Goal: Information Seeking & Learning: Check status

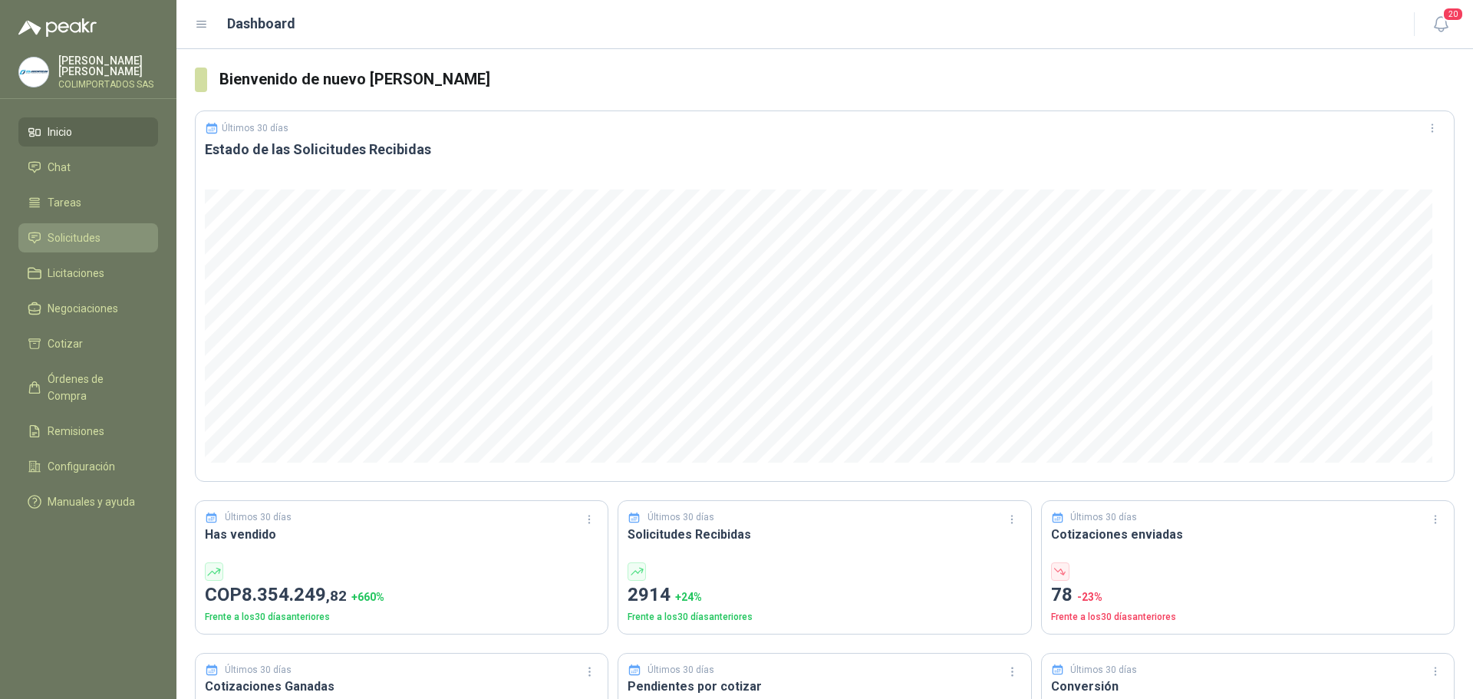
click at [86, 237] on span "Solicitudes" at bounding box center [74, 237] width 53 height 17
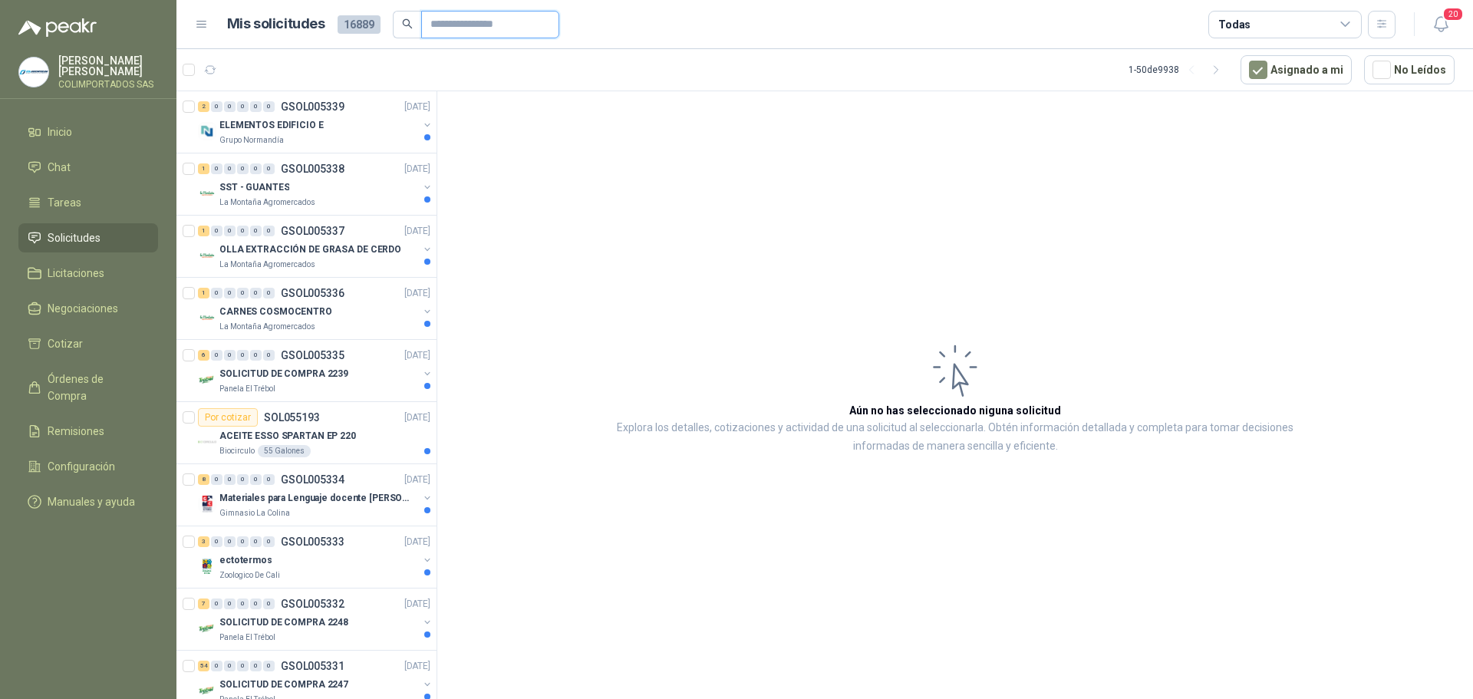
click at [498, 24] on input "text" at bounding box center [484, 25] width 107 height 26
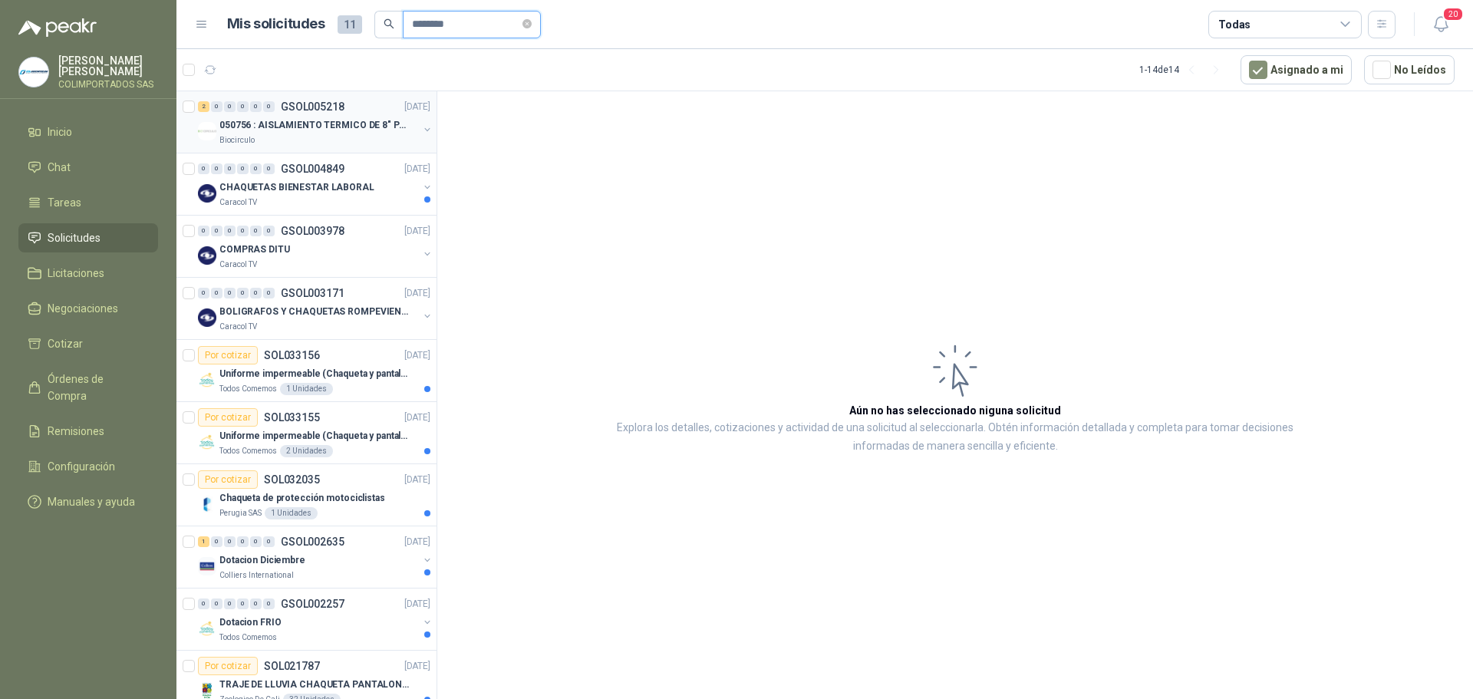
type input "********"
click at [305, 134] on div "Biocirculo" at bounding box center [318, 140] width 199 height 12
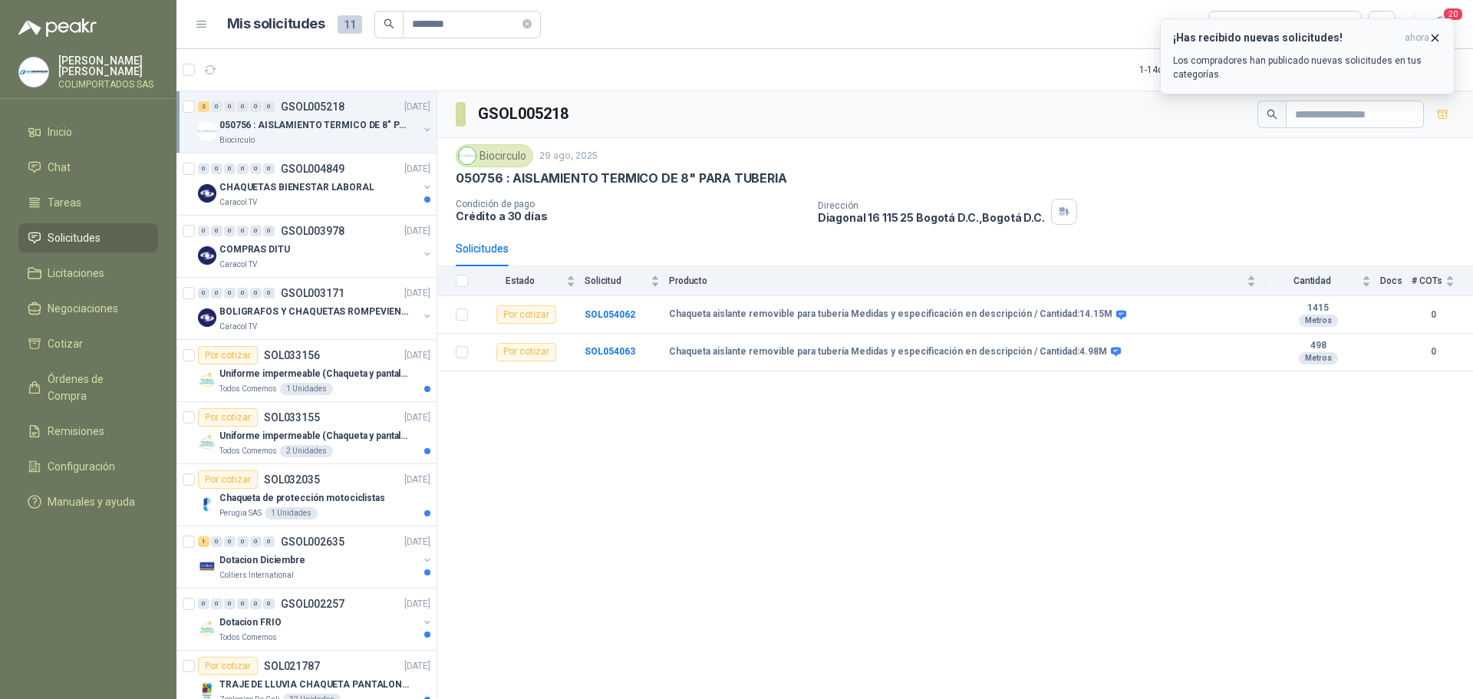
click at [1308, 54] on p "Los compradores han publicado nuevas solicitudes en tus categorías." at bounding box center [1307, 68] width 269 height 28
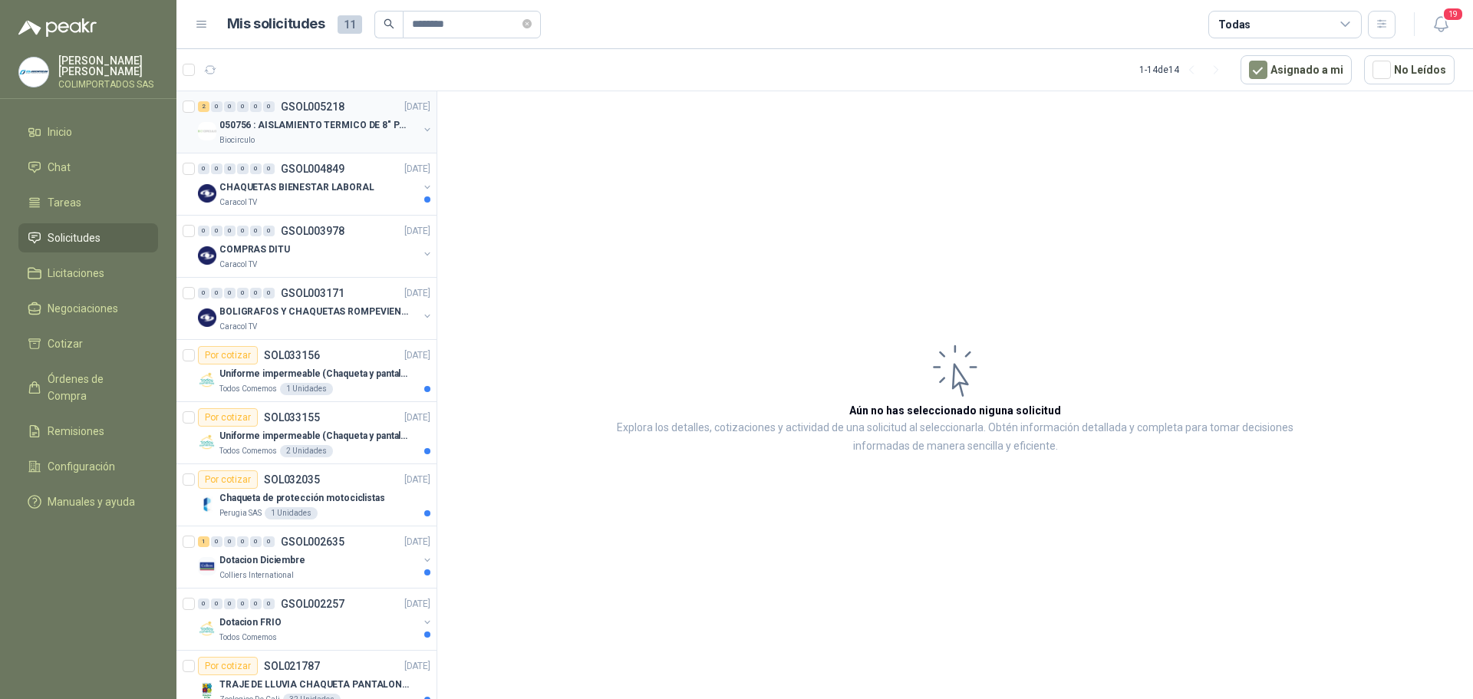
click at [302, 137] on div "Biocirculo" at bounding box center [318, 140] width 199 height 12
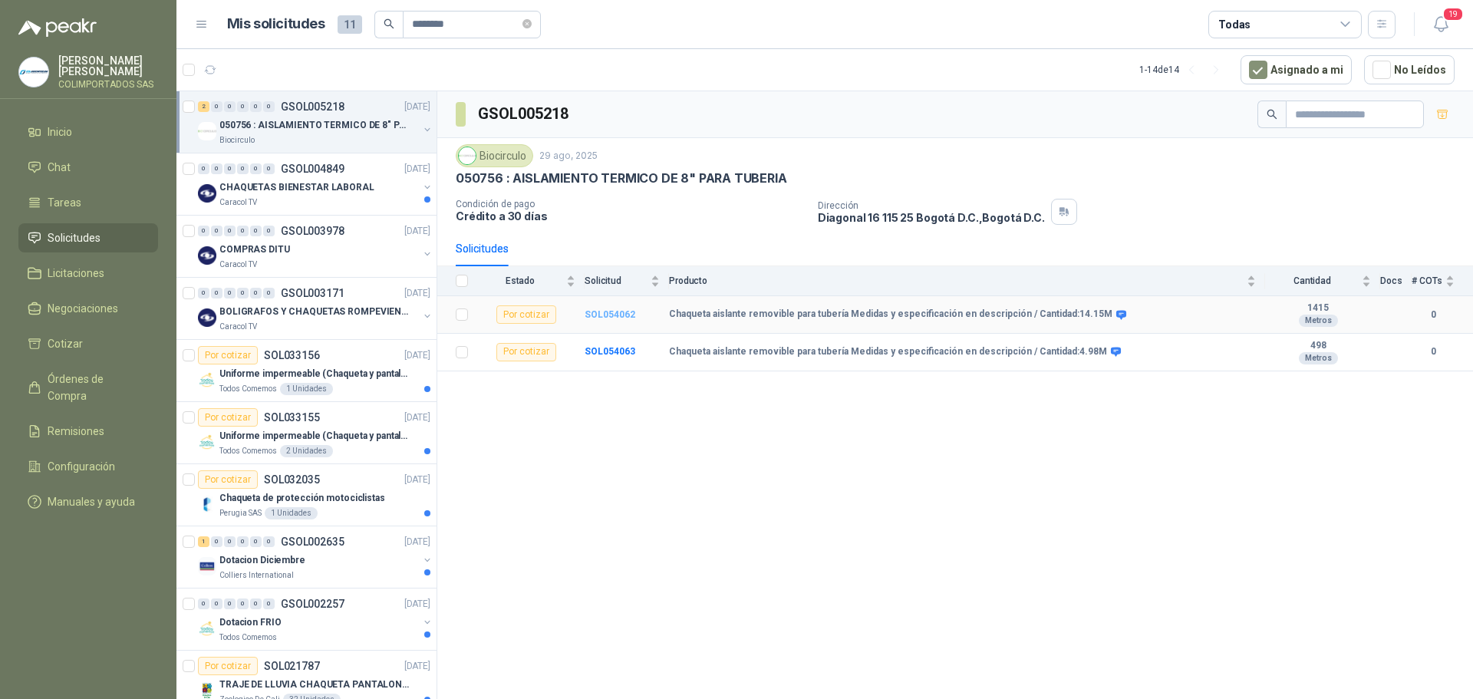
click at [612, 315] on b "SOL054062" at bounding box center [610, 314] width 51 height 11
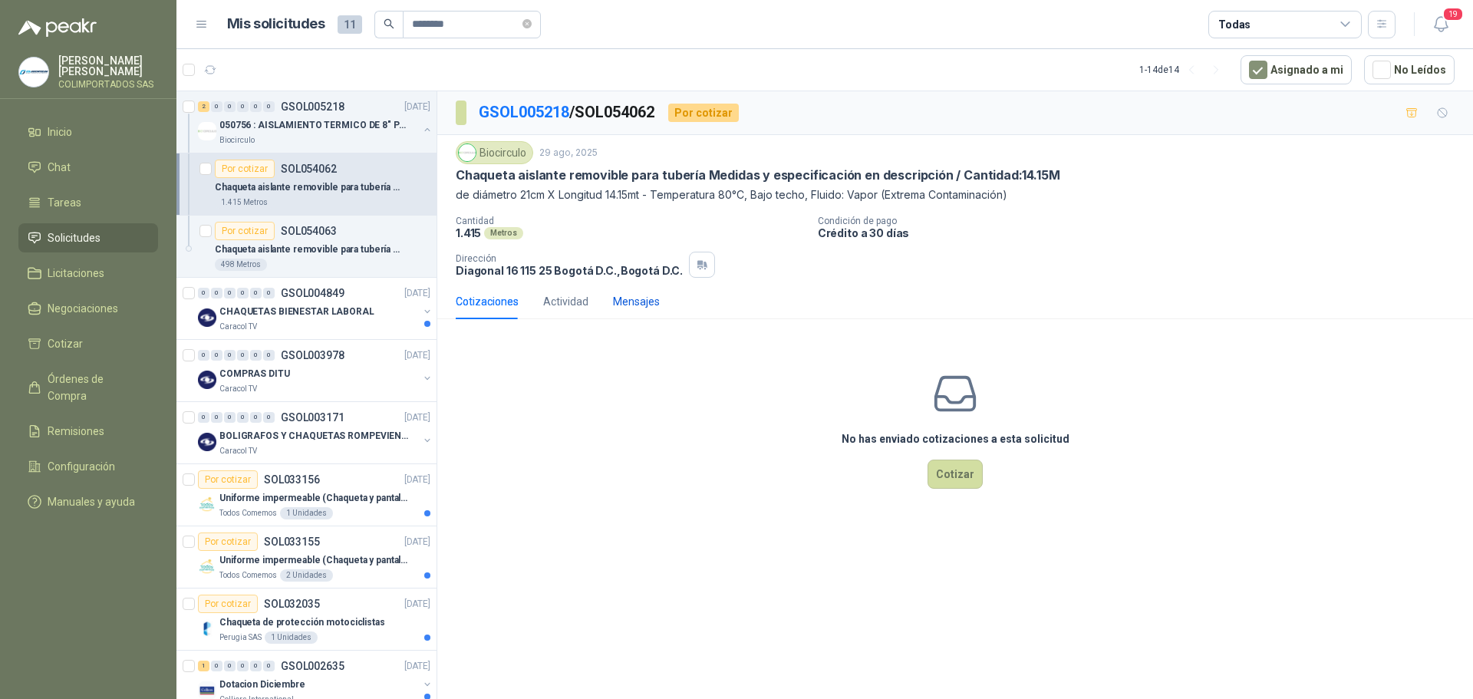
click at [635, 302] on div "Mensajes" at bounding box center [636, 301] width 47 height 17
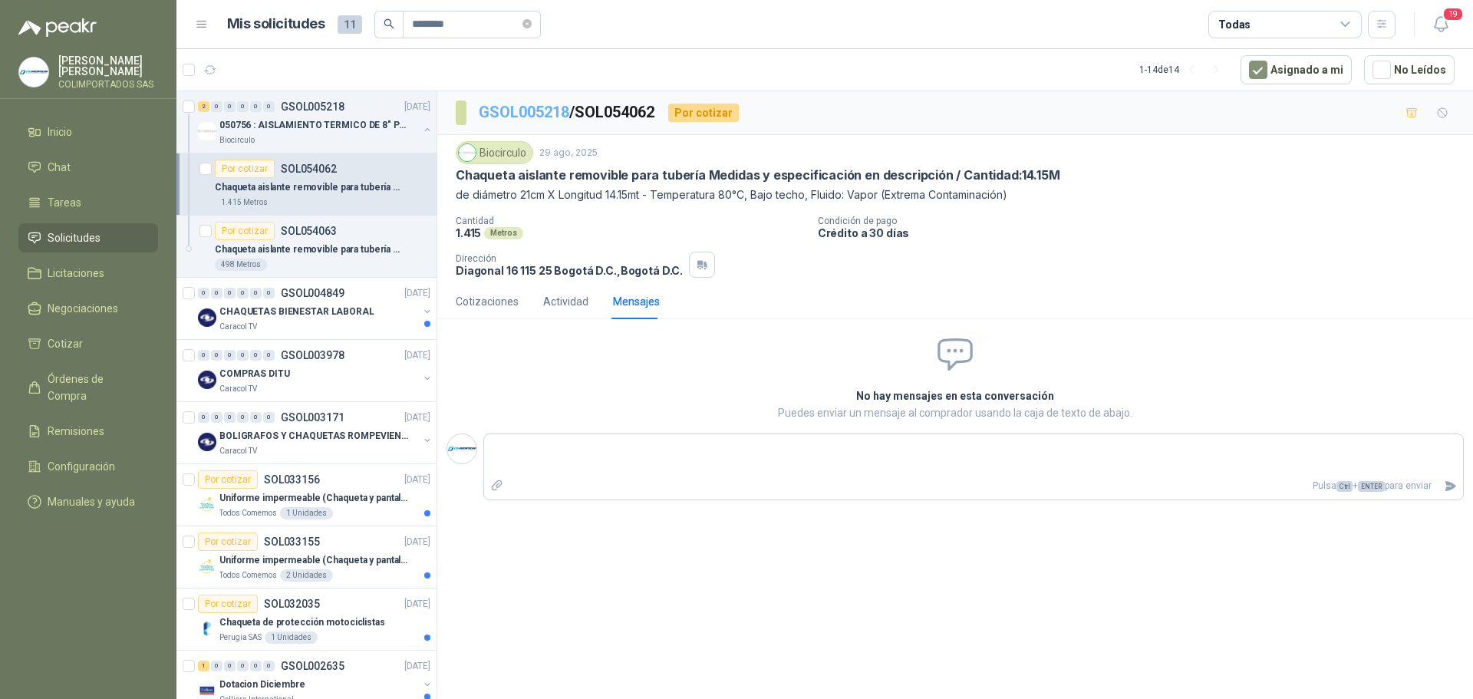
click at [516, 112] on link "GSOL005218" at bounding box center [524, 112] width 91 height 18
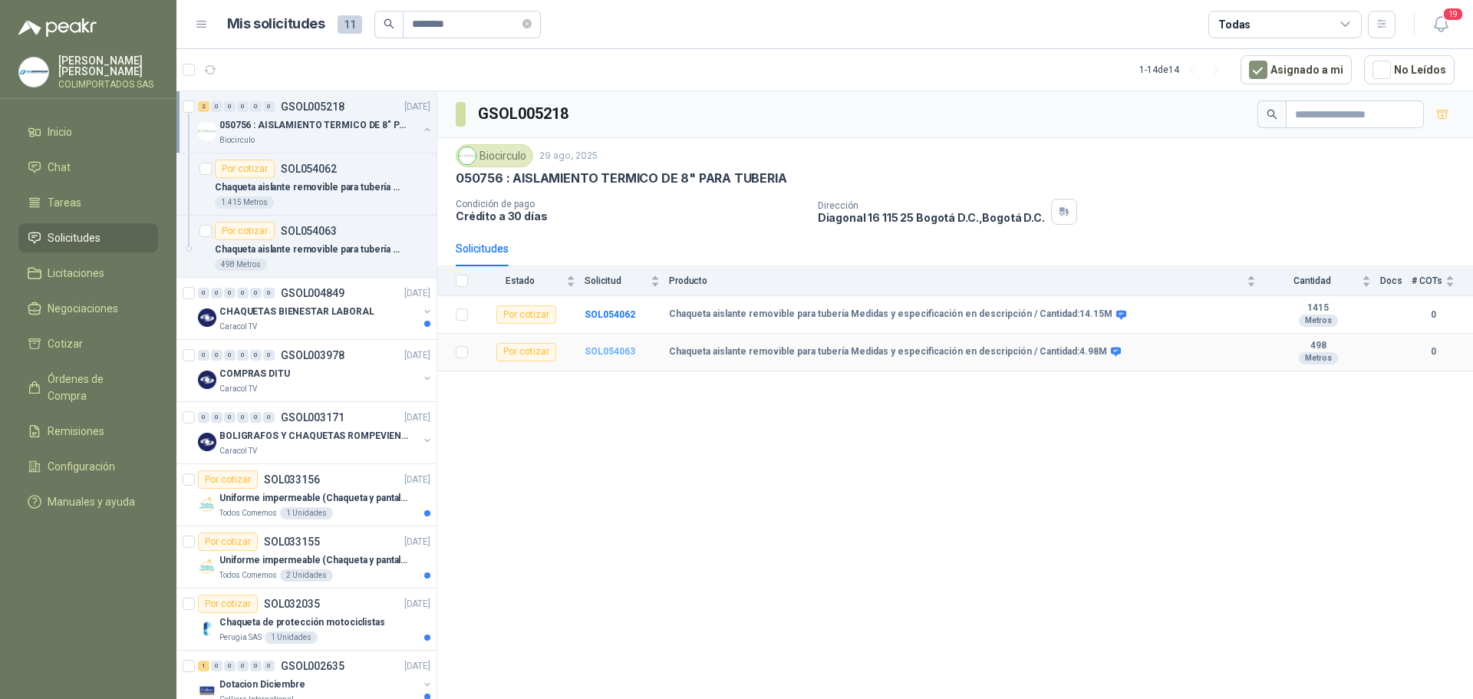
click at [608, 348] on b "SOL054063" at bounding box center [610, 351] width 51 height 11
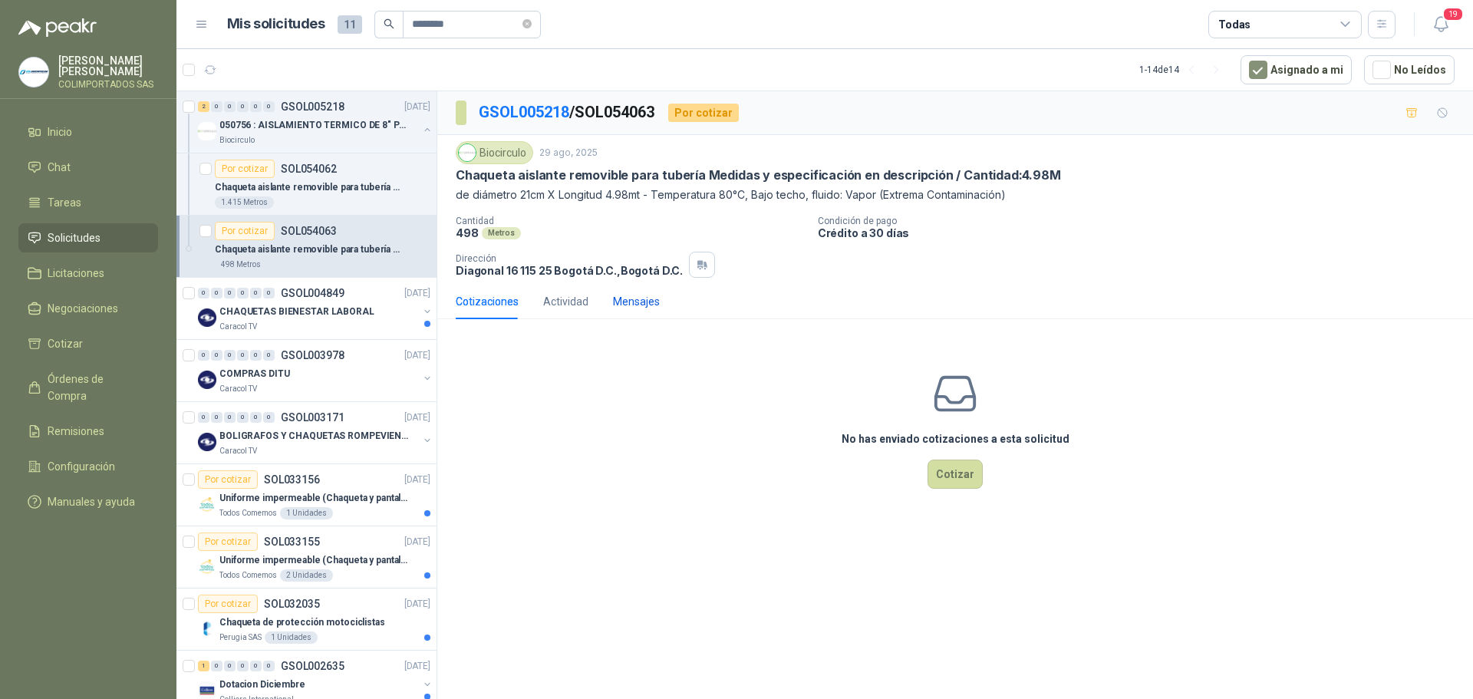
click at [634, 301] on div "Mensajes" at bounding box center [636, 301] width 47 height 17
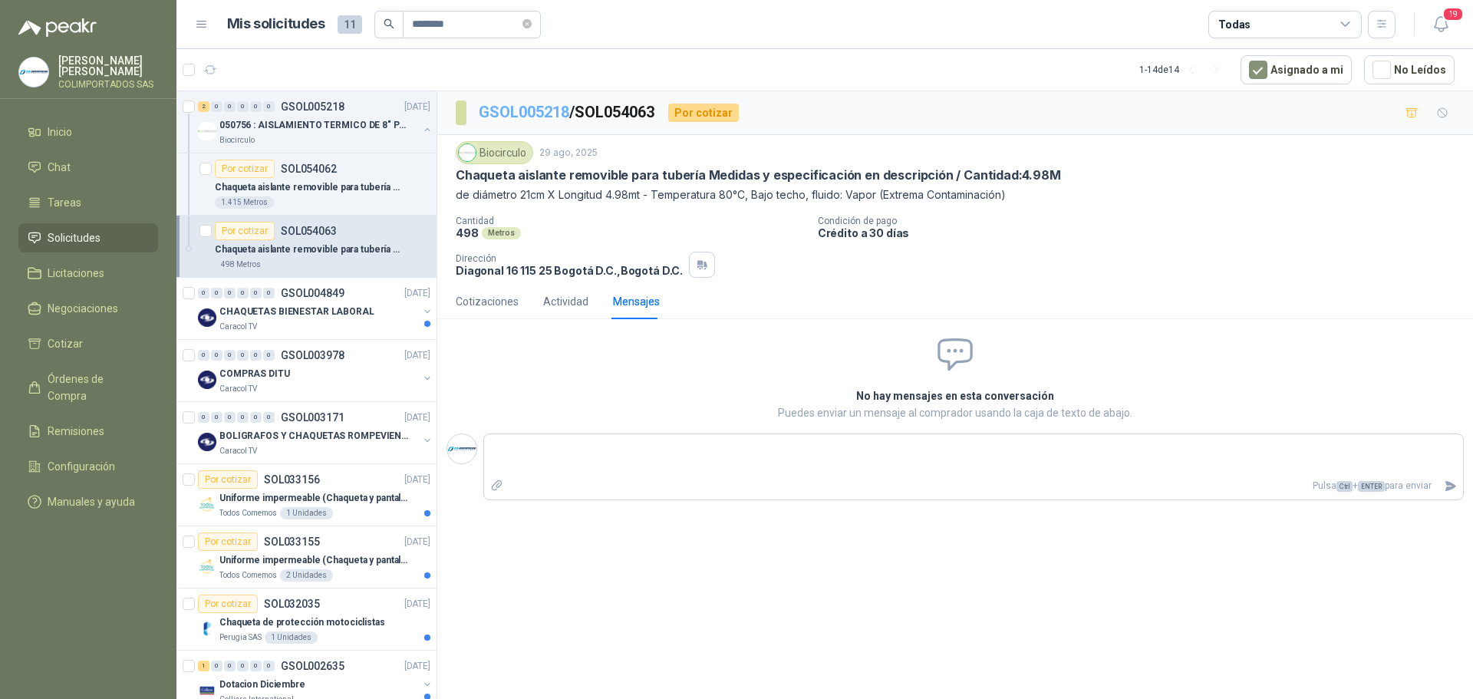
click at [531, 111] on link "GSOL005218" at bounding box center [524, 112] width 91 height 18
